Goal: Task Accomplishment & Management: Complete application form

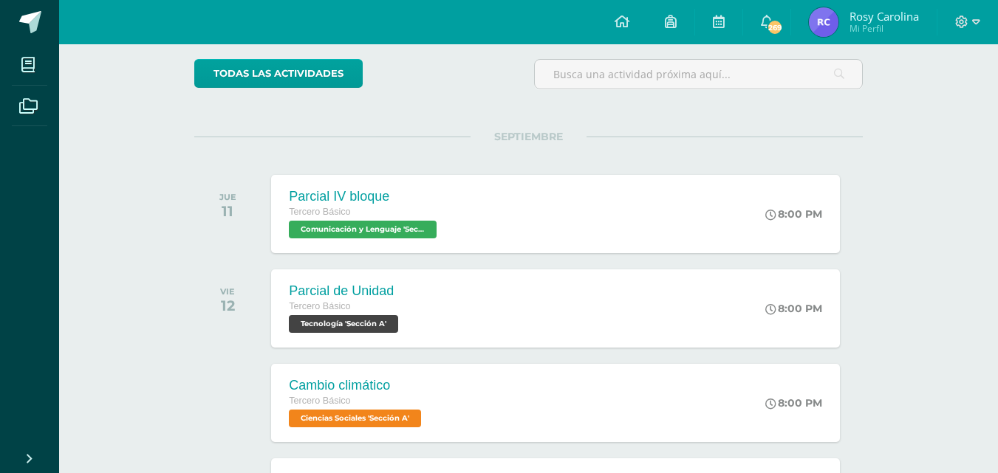
scroll to position [98, 0]
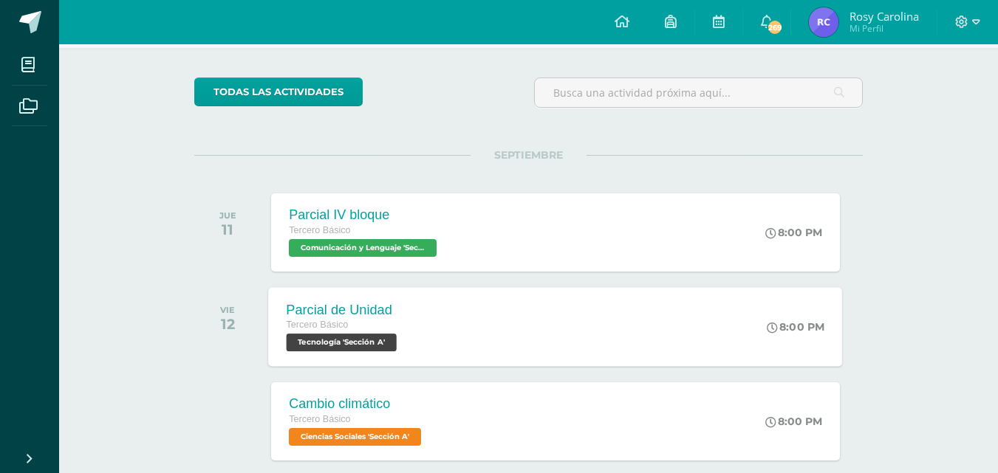
click at [343, 343] on span "Tecnología 'Sección A'" at bounding box center [342, 343] width 110 height 18
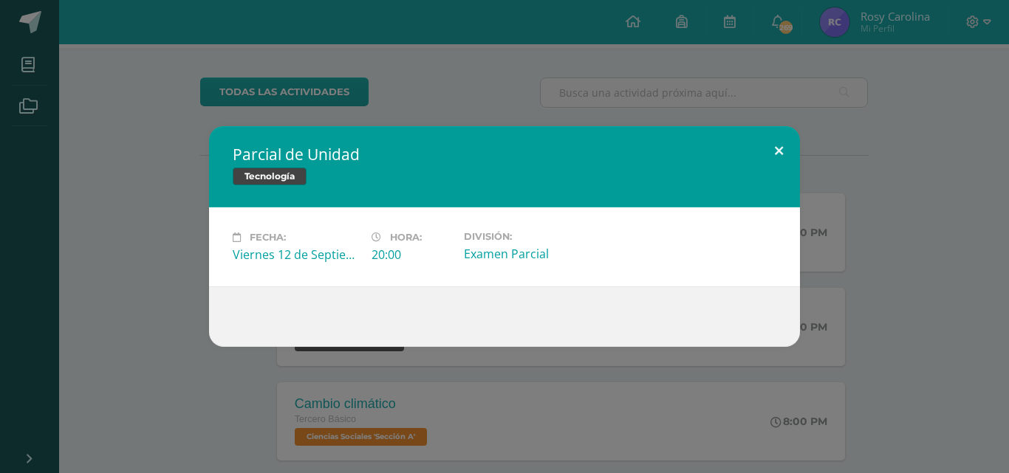
click at [774, 148] on button at bounding box center [779, 151] width 42 height 50
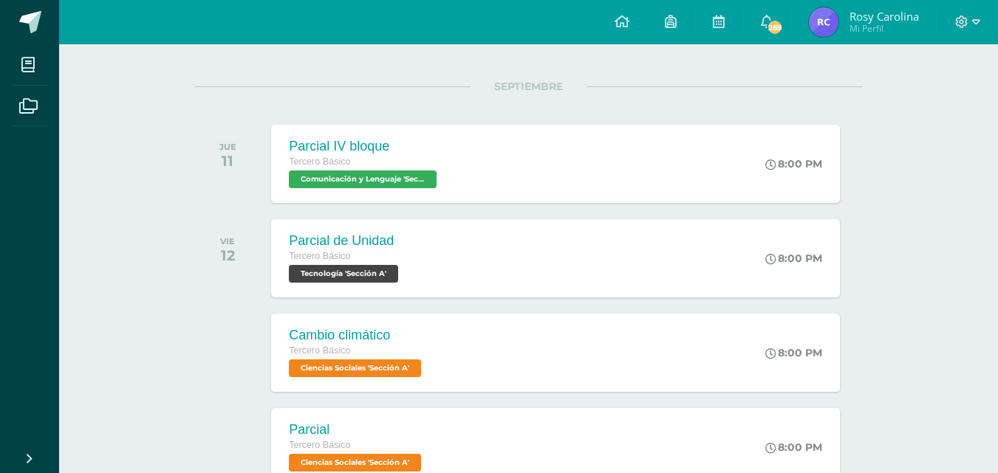
scroll to position [0, 0]
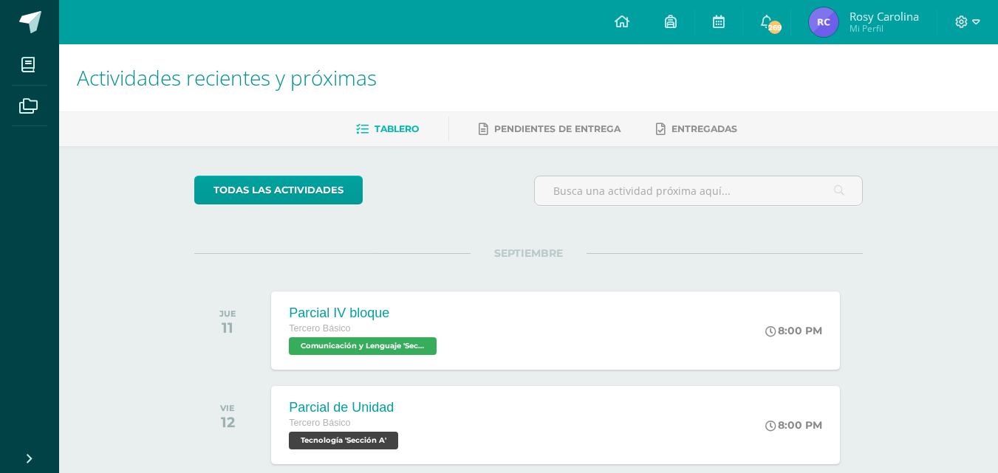
click at [832, 20] on img at bounding box center [824, 22] width 30 height 30
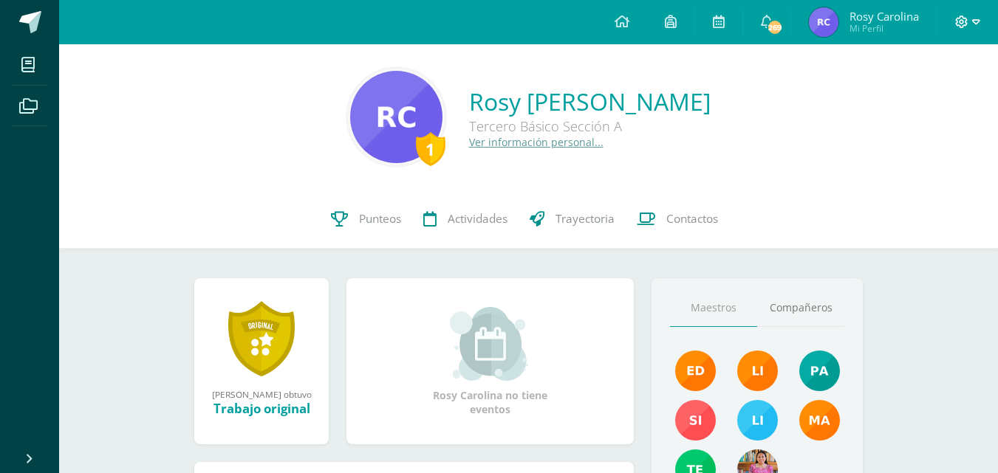
click at [967, 18] on icon at bounding box center [962, 22] width 13 height 13
click at [892, 101] on link "Cerrar sesión" at bounding box center [921, 100] width 117 height 21
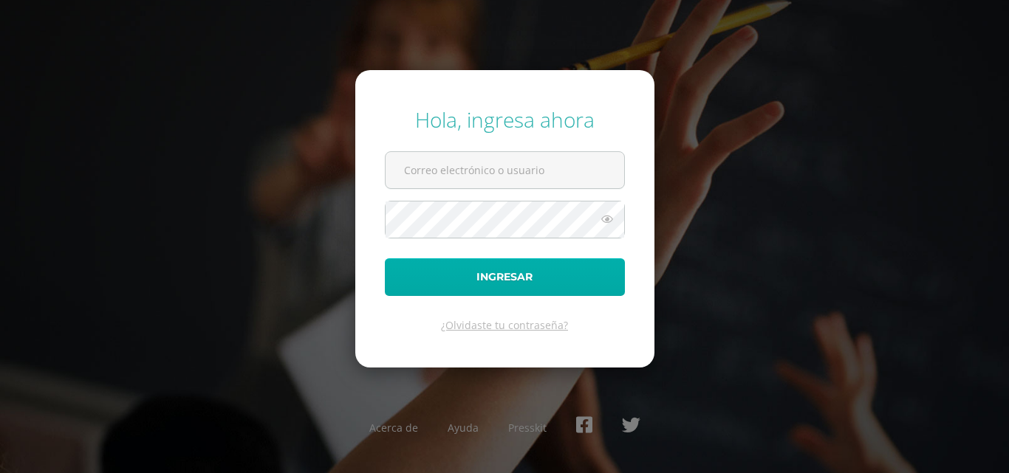
type input "flory.c21@maiagt.org"
click at [462, 287] on button "Ingresar" at bounding box center [505, 278] width 240 height 38
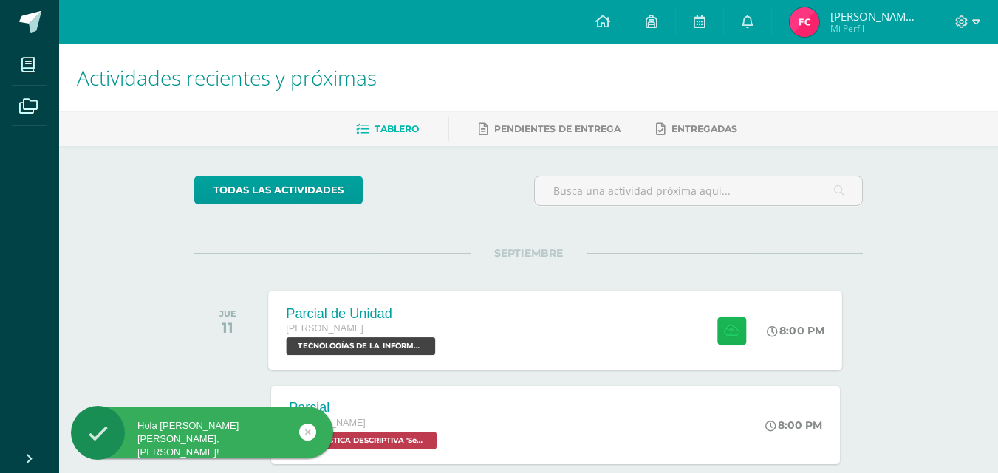
click at [723, 338] on button at bounding box center [731, 330] width 29 height 29
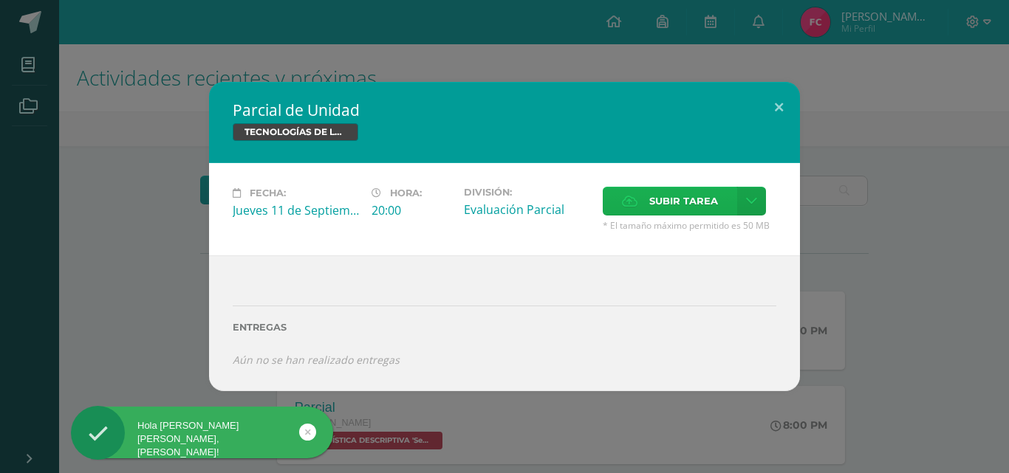
click at [645, 211] on label "Subir tarea" at bounding box center [670, 201] width 134 height 29
click at [0, 0] on input "Subir tarea" at bounding box center [0, 0] width 0 height 0
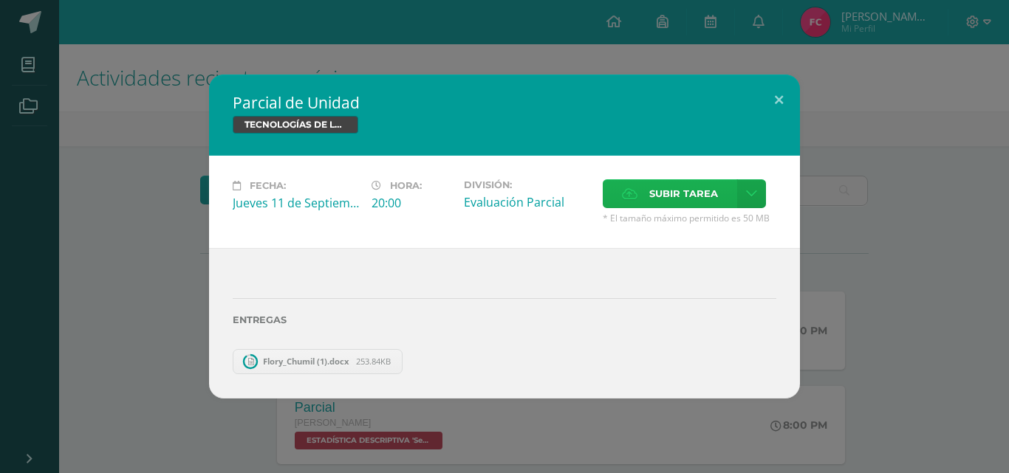
click at [665, 192] on span "Subir tarea" at bounding box center [683, 193] width 69 height 27
click at [0, 0] on input "Subir tarea" at bounding box center [0, 0] width 0 height 0
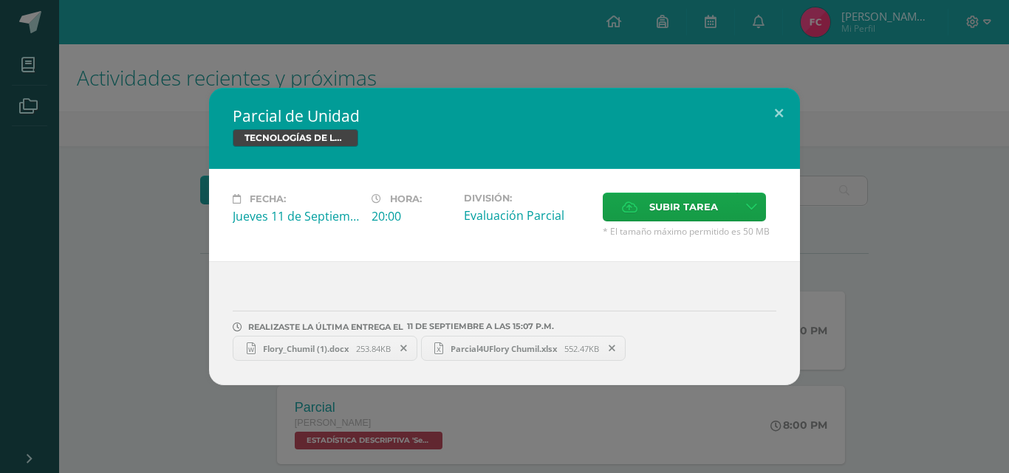
click at [473, 346] on span "Parcial4UFlory Chumil.xlsx" at bounding box center [503, 348] width 121 height 11
click at [303, 345] on span "Flory_Chumil (1).docx" at bounding box center [306, 348] width 100 height 11
